Goal: Task Accomplishment & Management: Manage account settings

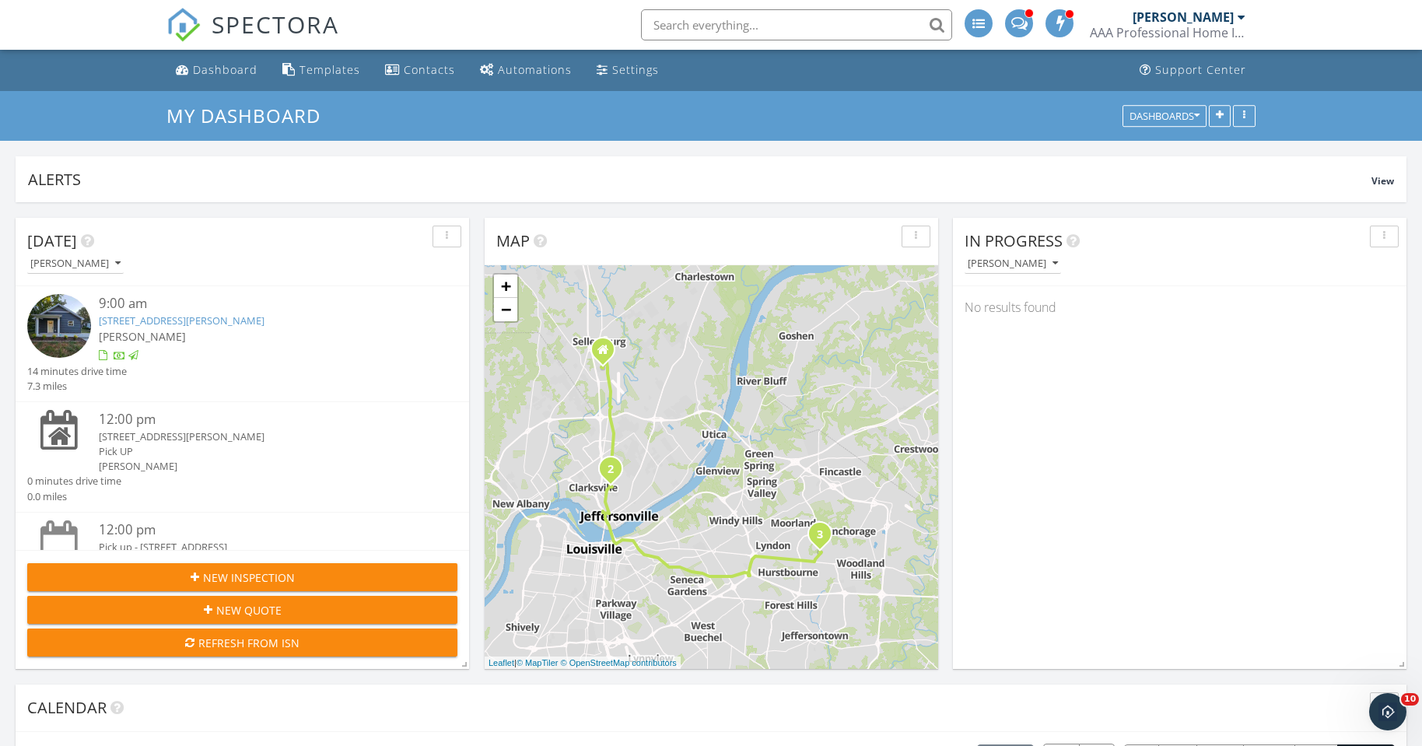
click at [236, 324] on link "[STREET_ADDRESS][PERSON_NAME]" at bounding box center [182, 320] width 166 height 14
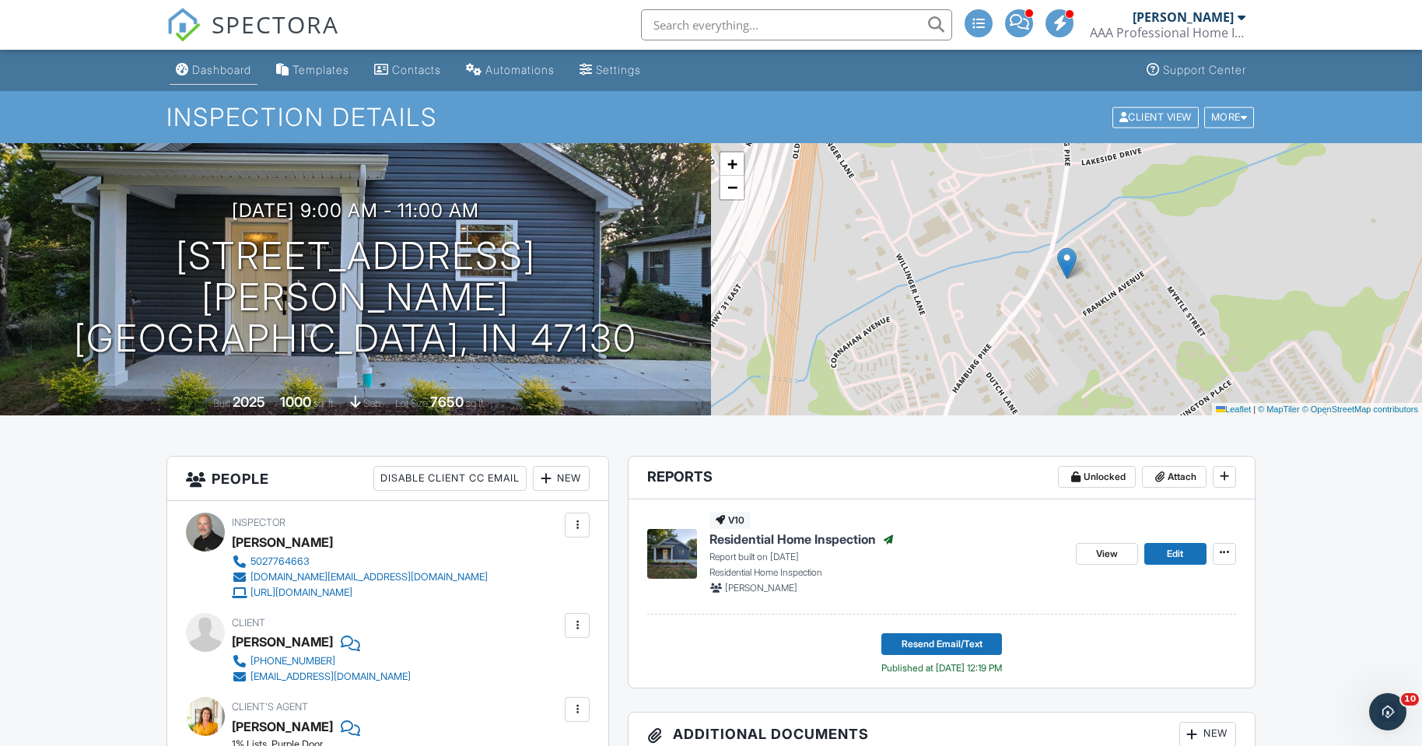
click at [243, 70] on div "Dashboard" at bounding box center [221, 69] width 59 height 13
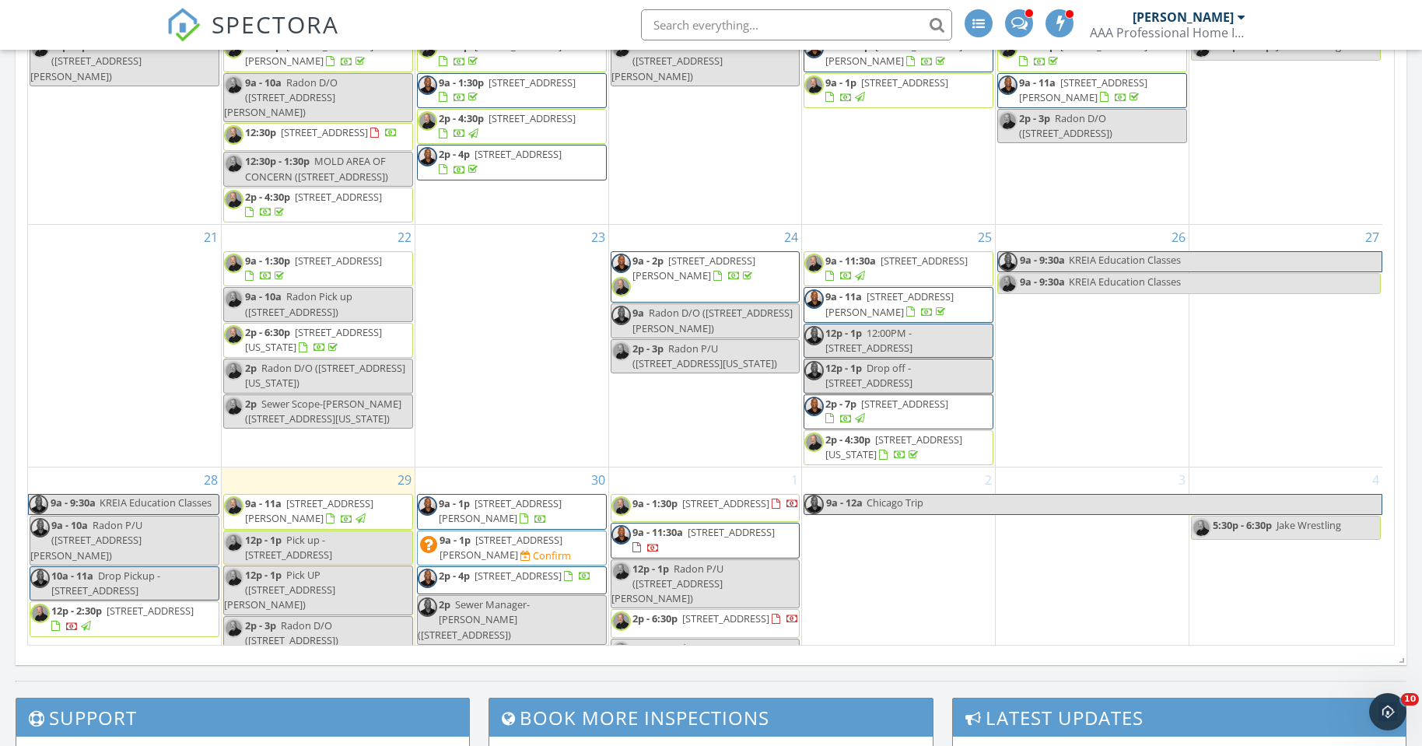
scroll to position [834, 0]
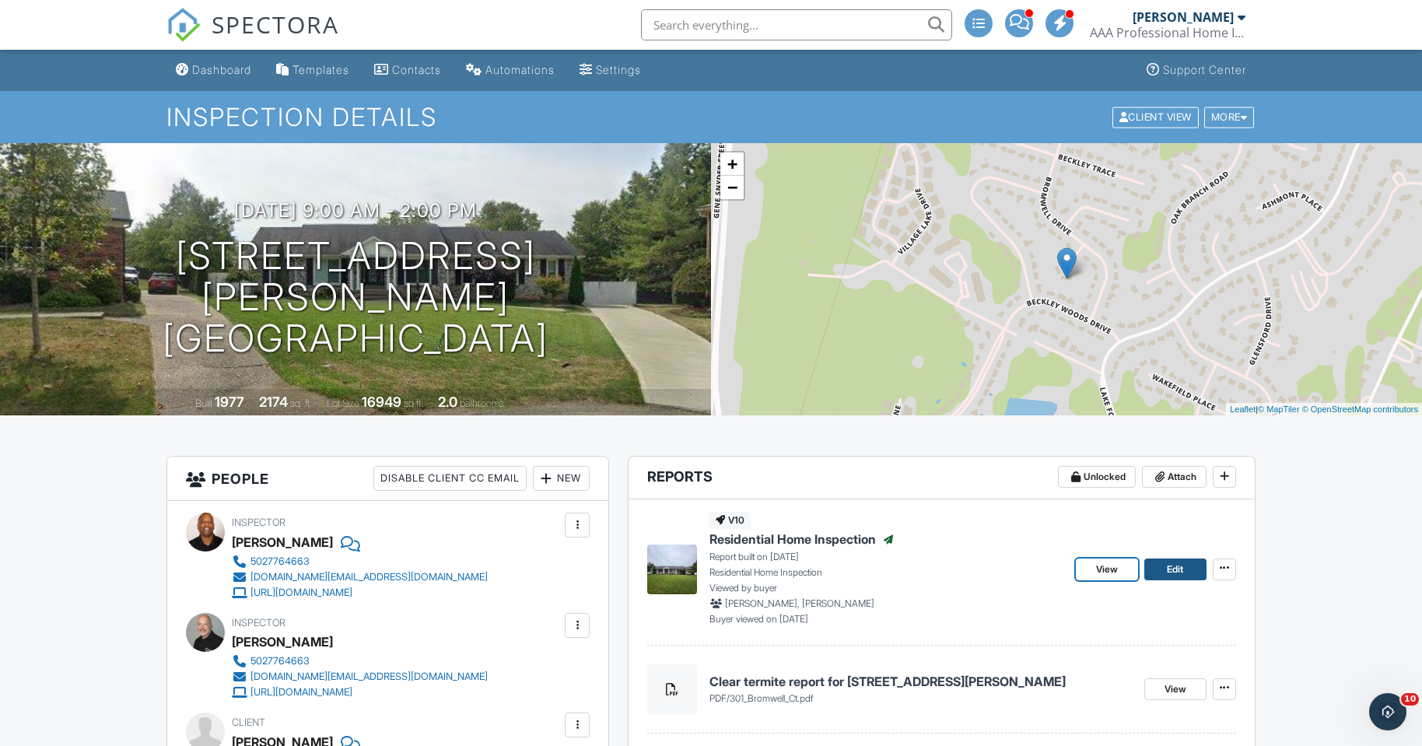
click at [1176, 570] on span "Edit" at bounding box center [1175, 570] width 16 height 16
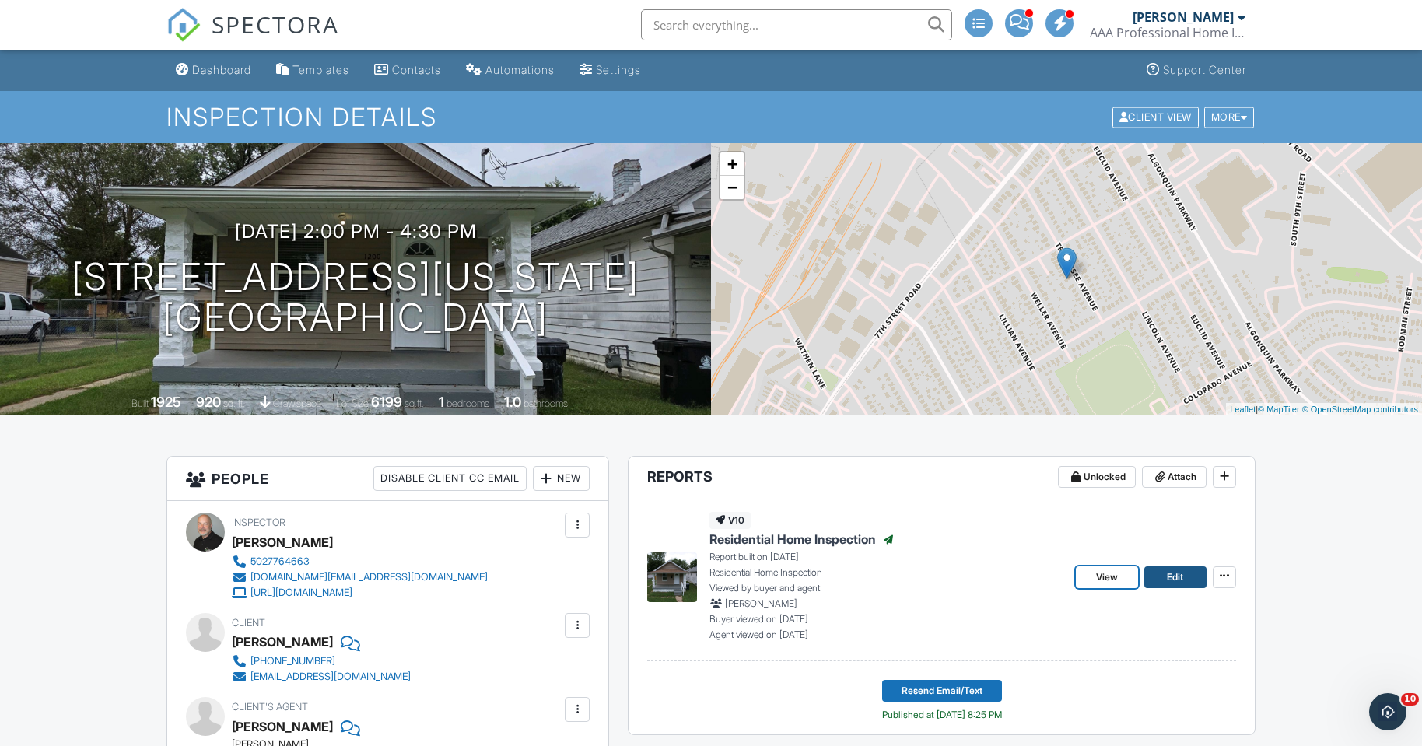
click at [1190, 583] on link "Edit" at bounding box center [1175, 577] width 62 height 22
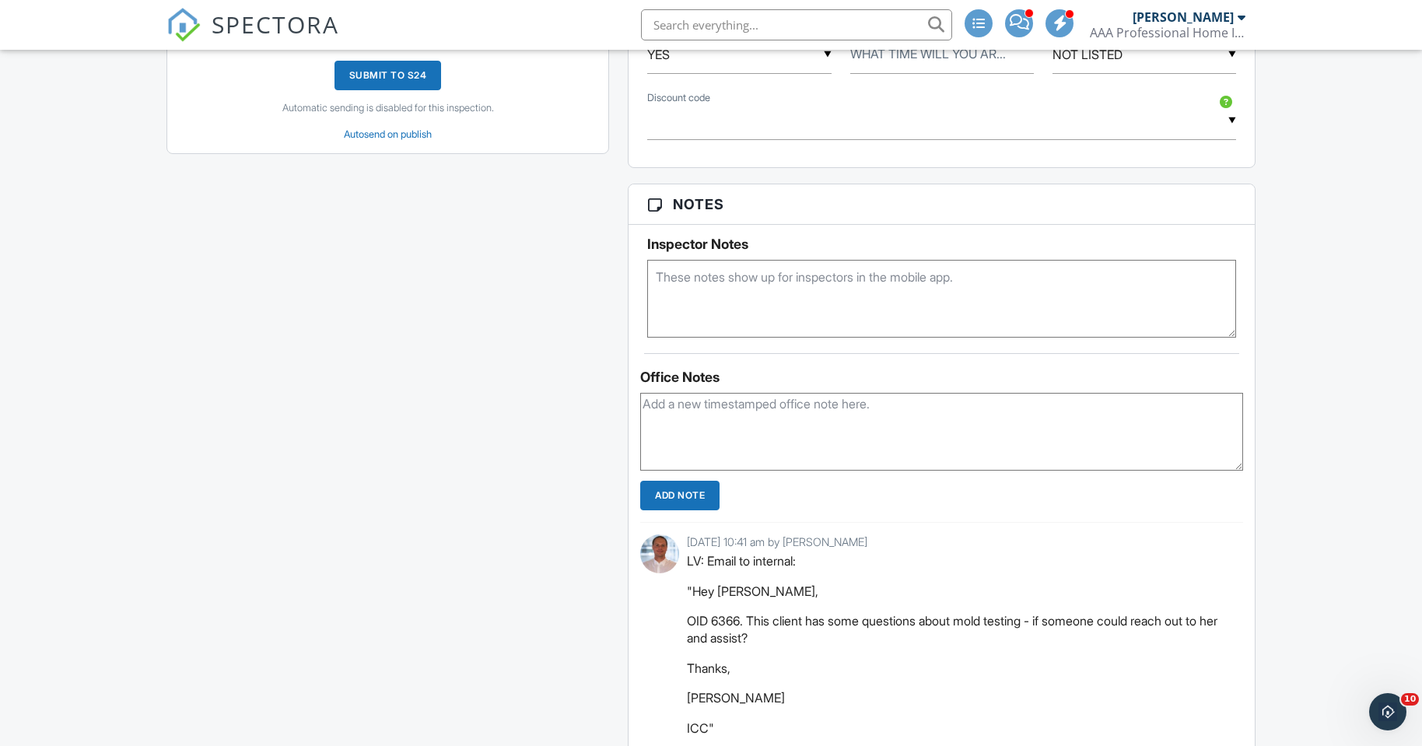
scroll to position [1400, 0]
